Goal: Task Accomplishment & Management: Use online tool/utility

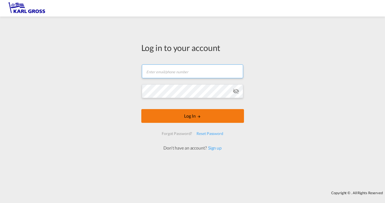
type input "[PERSON_NAME][EMAIL_ADDRESS][DOMAIN_NAME]"
click at [165, 116] on button "Log In" at bounding box center [192, 116] width 103 height 14
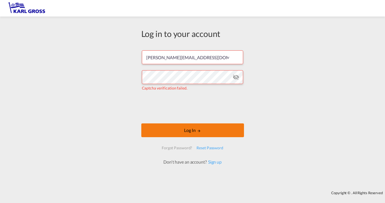
click at [189, 132] on button "Log In" at bounding box center [192, 131] width 103 height 14
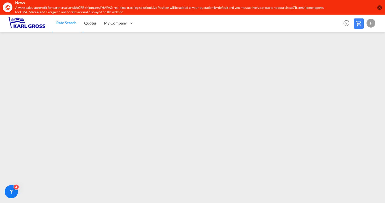
click at [379, 8] on md-icon "icon-close-circle" at bounding box center [379, 8] width 6 height 6
